Goal: Task Accomplishment & Management: Manage account settings

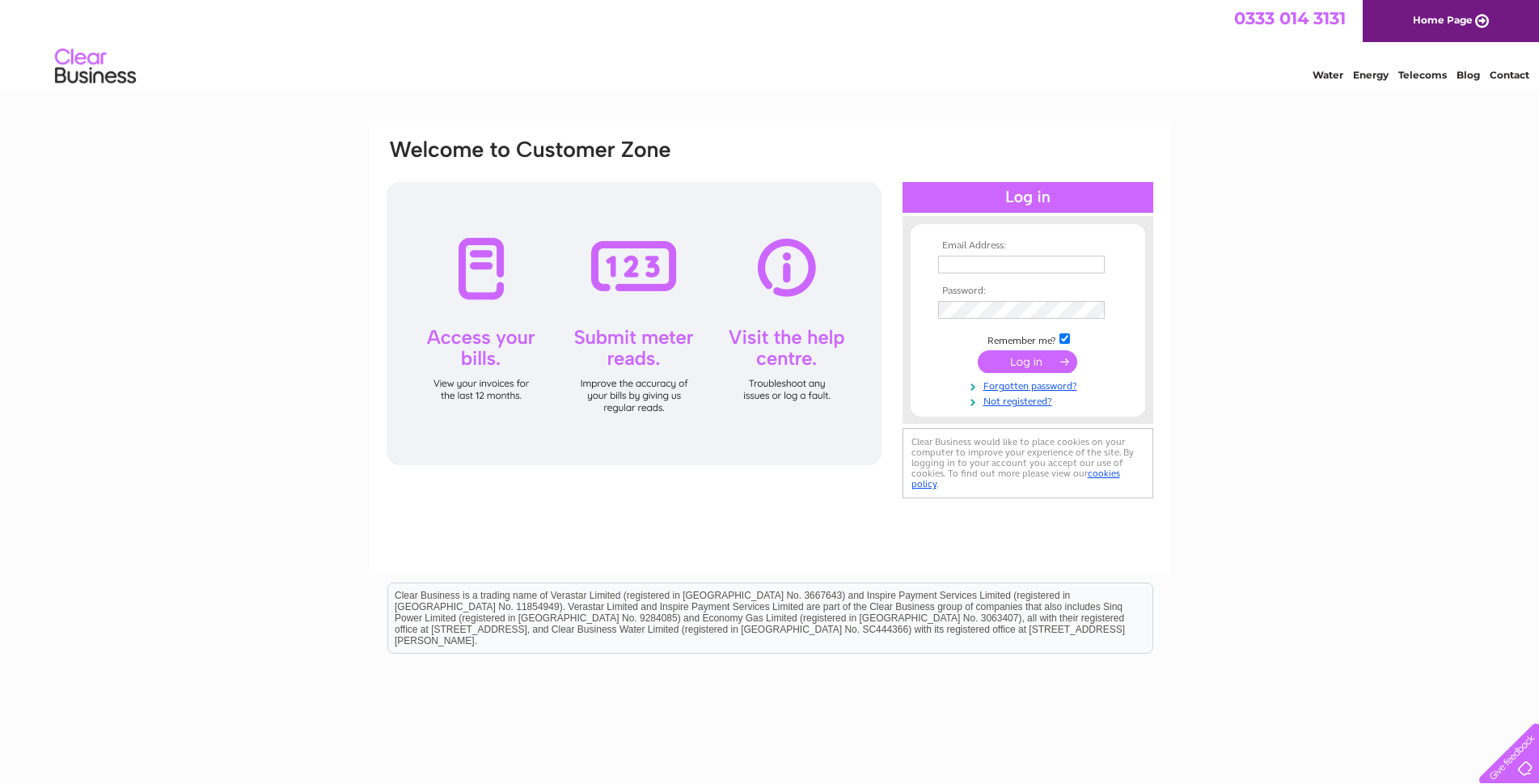
type input "katrinatrimble@hotmail.co.uk"
click at [1012, 367] on input "submit" at bounding box center [1028, 361] width 99 height 23
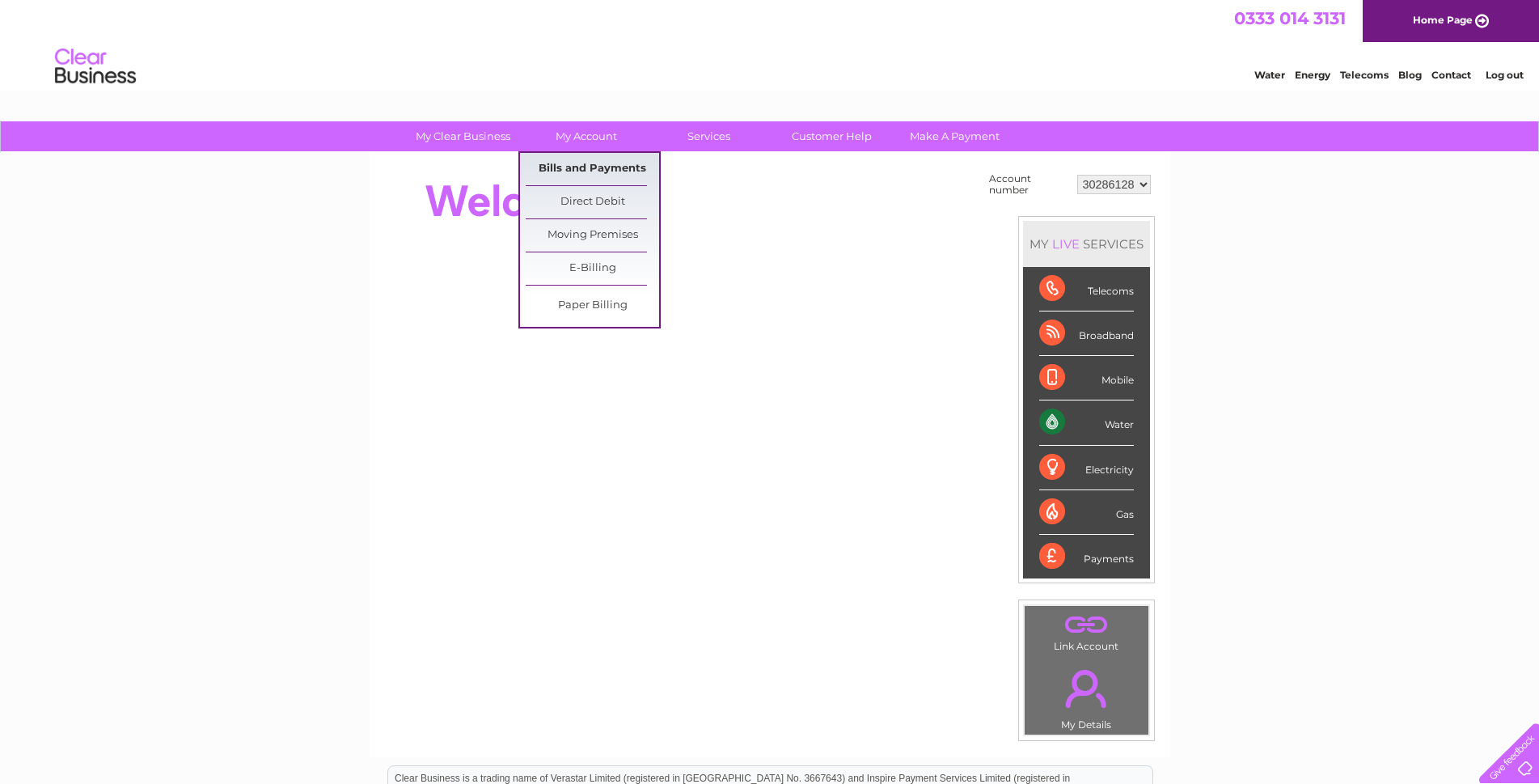
click at [575, 172] on link "Bills and Payments" at bounding box center [592, 169] width 134 height 33
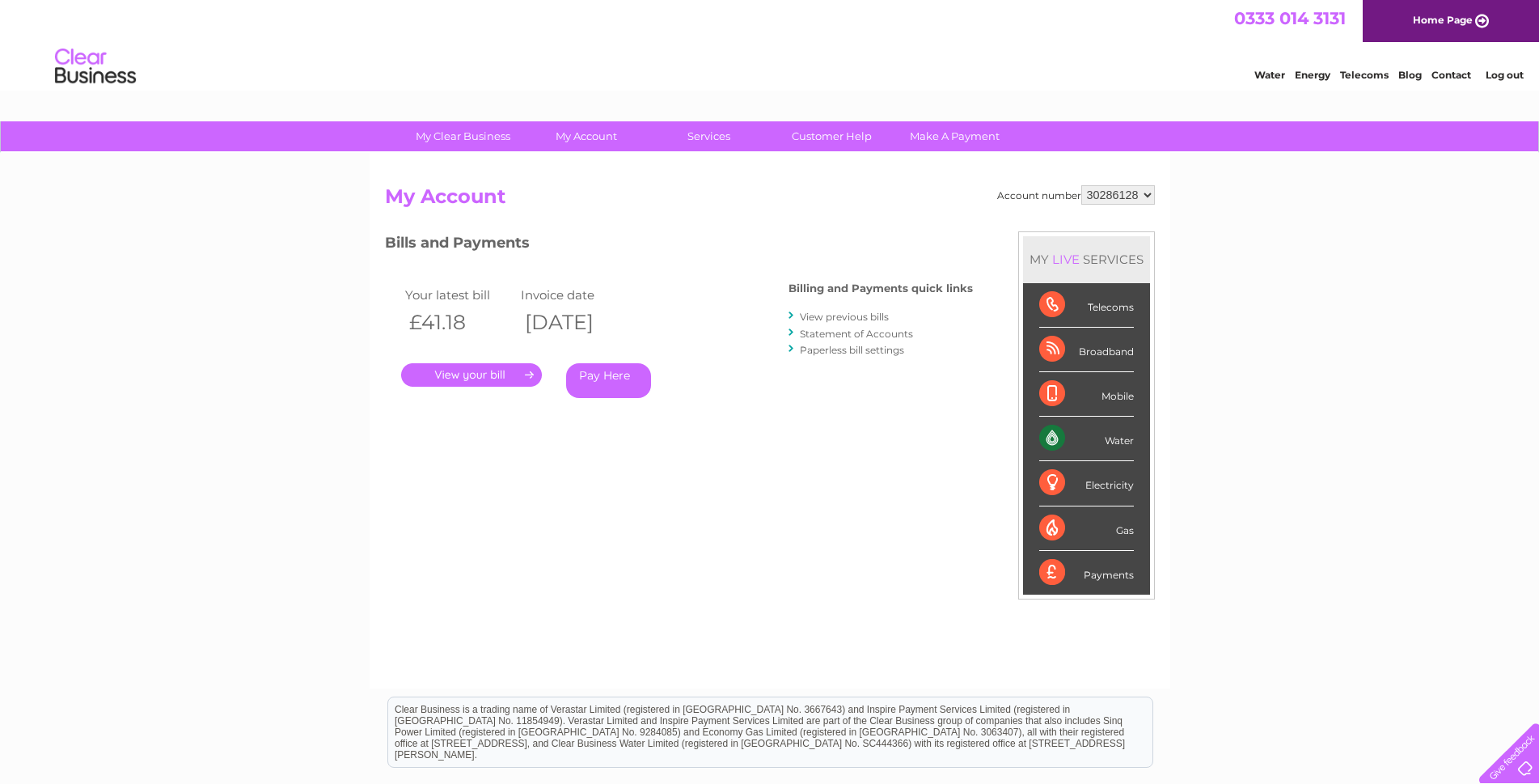
click at [505, 374] on link "." at bounding box center [471, 375] width 141 height 23
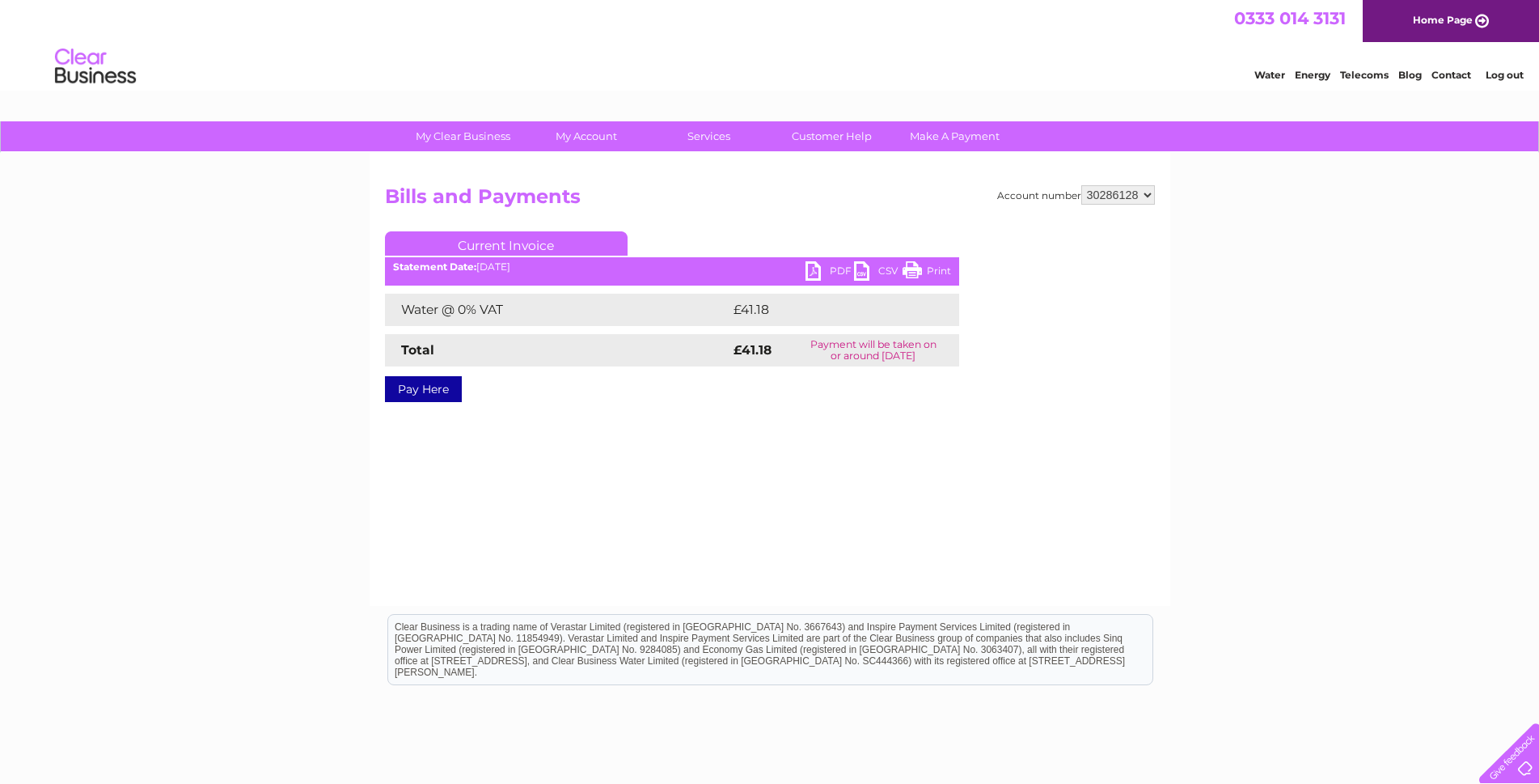
click at [820, 274] on link "PDF" at bounding box center [829, 273] width 49 height 23
click at [1120, 198] on select "30286128 30316248" at bounding box center [1118, 195] width 74 height 19
select select "30316248"
click at [1082, 185] on select "30286128 30316248" at bounding box center [1118, 195] width 74 height 19
click at [1103, 225] on div "Account number 30286128 30316248 Bills and Payments Current Invoice PDF CSV Pri…" at bounding box center [770, 306] width 770 height 241
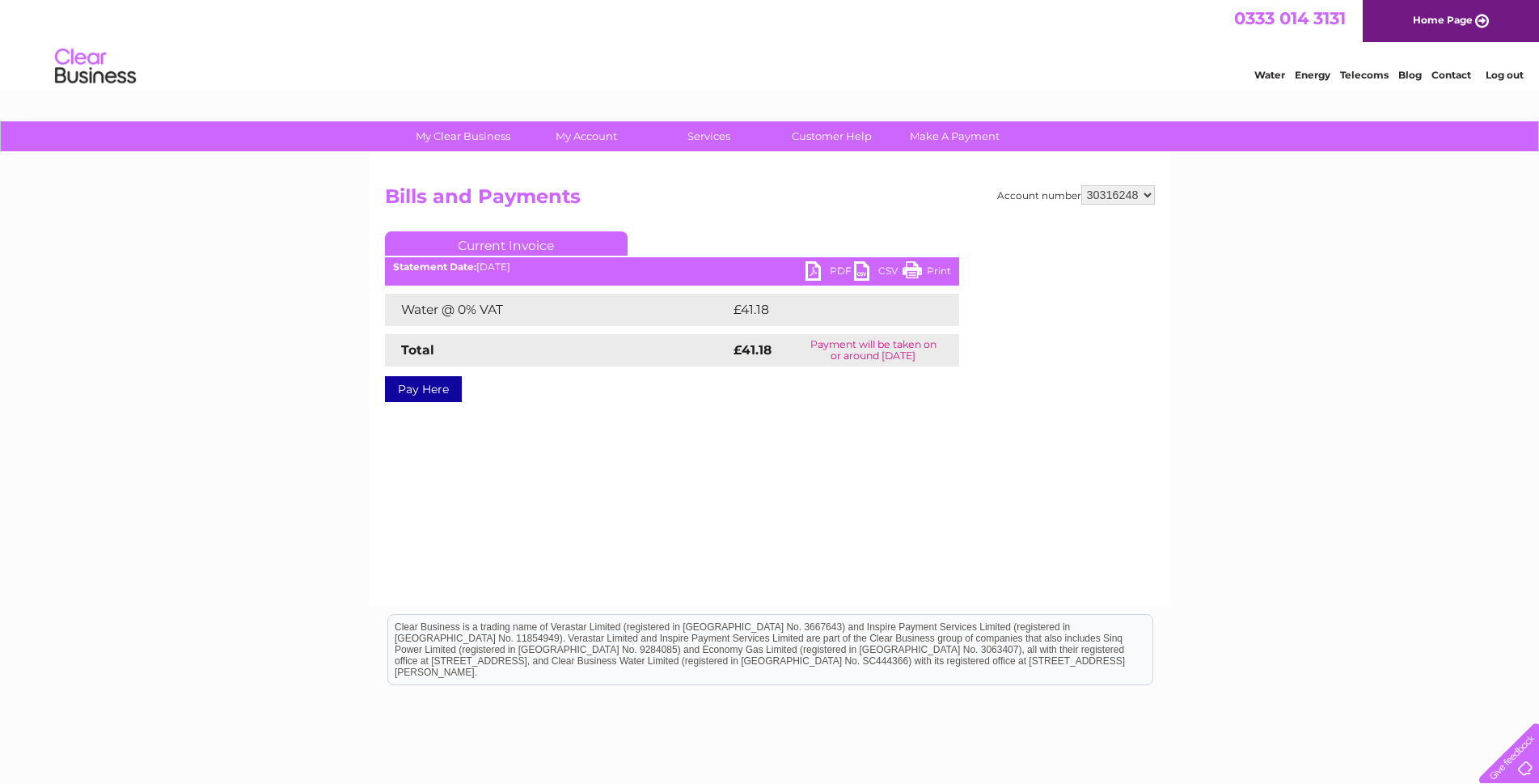
click at [711, 436] on div "Account number 30286128 30316248 Bills and Payments Current Invoice PDF CSV Pri…" at bounding box center [770, 379] width 801 height 453
click at [1093, 198] on select "30286128 30316248" at bounding box center [1118, 195] width 74 height 19
click at [1022, 524] on div "Account number 30286128 30316248 Bills and Payments Current Invoice PDF CSV Pri…" at bounding box center [770, 379] width 801 height 453
click at [817, 265] on link "PDF" at bounding box center [829, 273] width 49 height 23
